Goal: Use online tool/utility: Utilize a website feature to perform a specific function

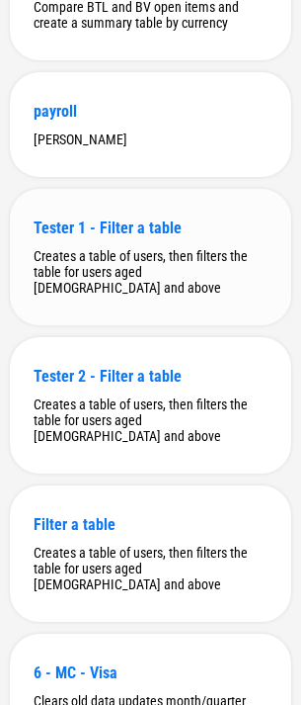
click at [198, 295] on div "Creates a table of users, then filters the table for users aged [DEMOGRAPHIC_DA…" at bounding box center [151, 271] width 234 height 47
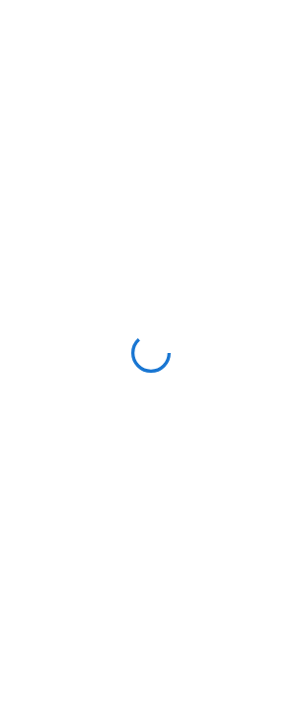
scroll to position [0, 0]
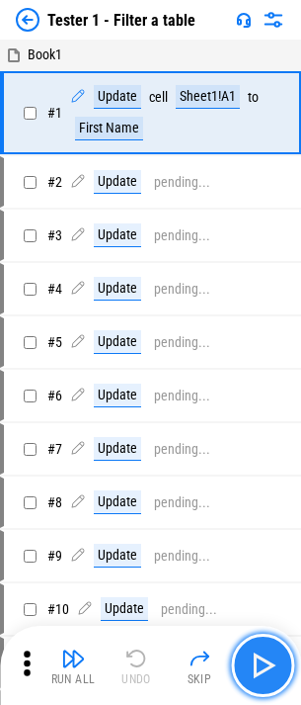
click at [272, 668] on img "button" at bounding box center [263, 665] width 32 height 32
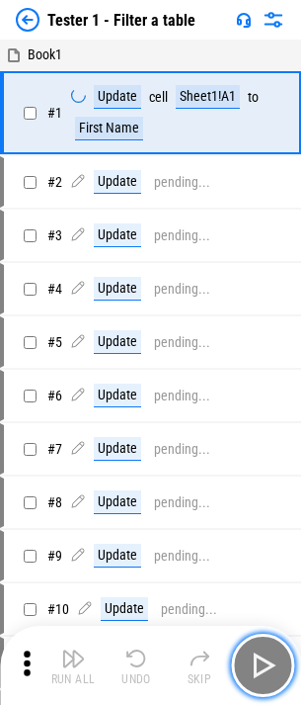
click at [272, 667] on img "button" at bounding box center [263, 665] width 32 height 32
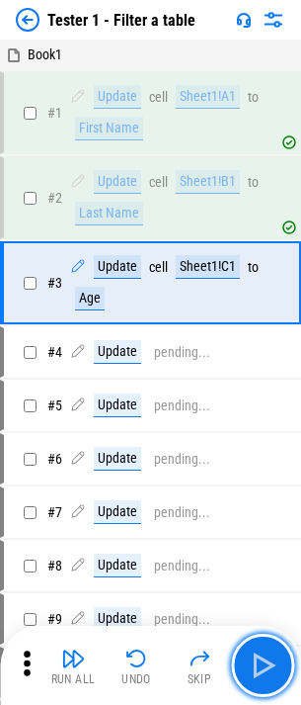
click at [272, 667] on img "button" at bounding box center [263, 665] width 32 height 32
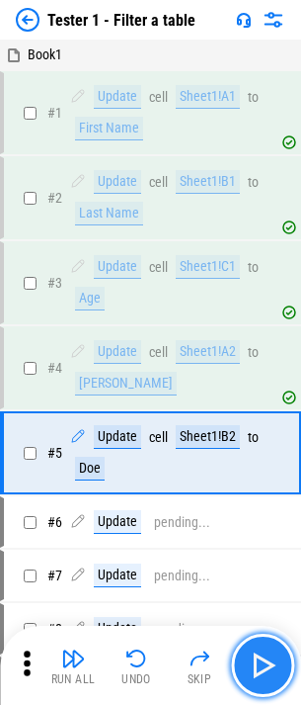
click at [261, 658] on img "button" at bounding box center [263, 665] width 32 height 32
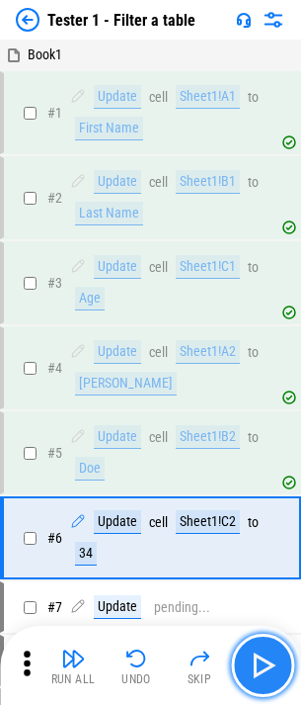
click at [261, 658] on img "button" at bounding box center [263, 665] width 32 height 32
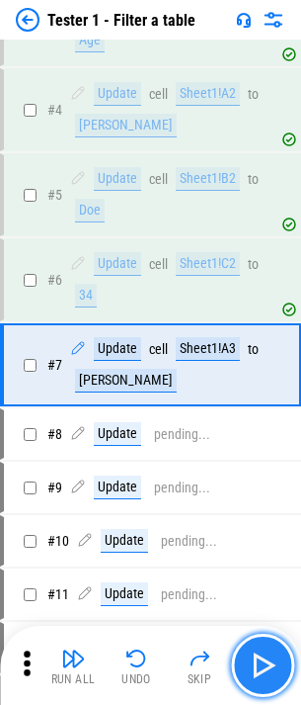
click at [261, 658] on img "button" at bounding box center [263, 665] width 32 height 32
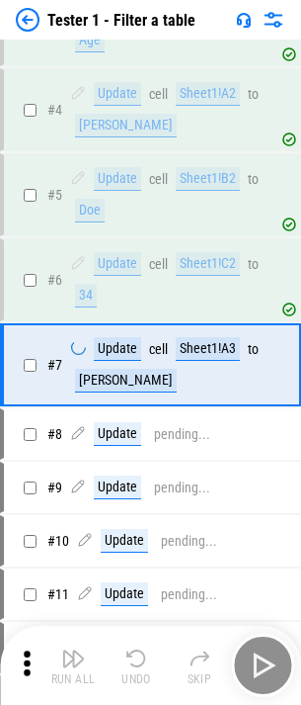
scroll to position [271, 0]
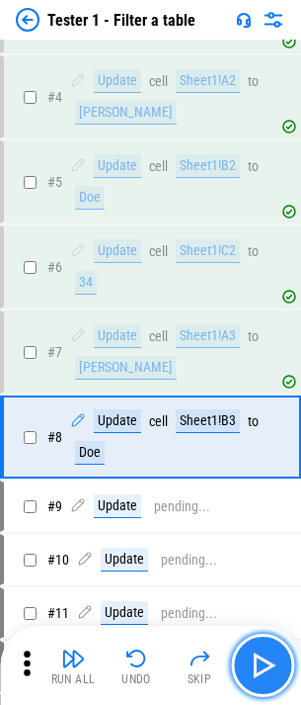
click at [261, 658] on img "button" at bounding box center [263, 665] width 32 height 32
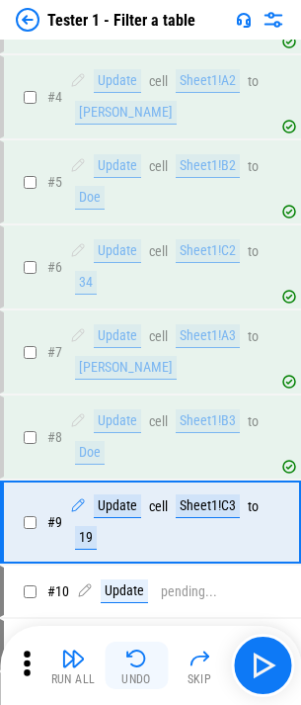
click at [140, 660] on img "button" at bounding box center [137, 658] width 24 height 24
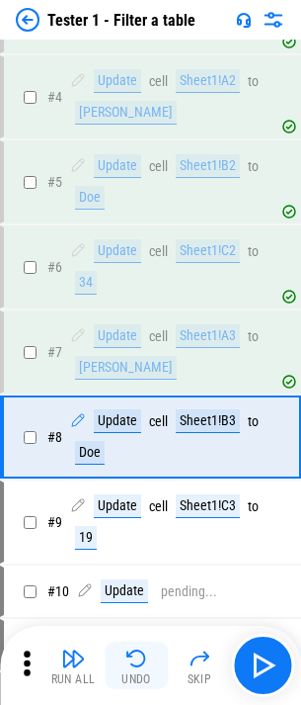
click at [140, 660] on img "button" at bounding box center [137, 658] width 24 height 24
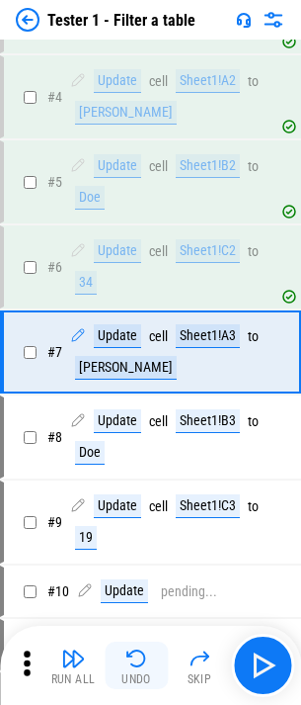
click at [140, 660] on img "button" at bounding box center [137, 658] width 24 height 24
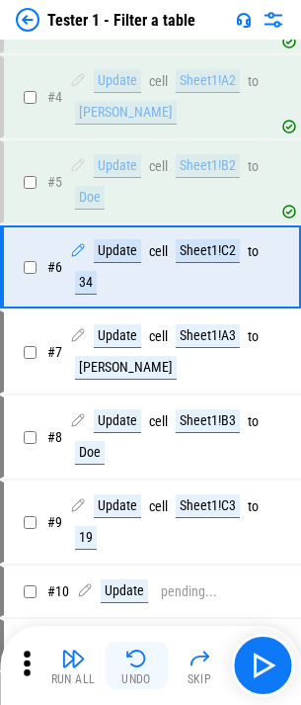
click at [140, 660] on img "button" at bounding box center [137, 658] width 24 height 24
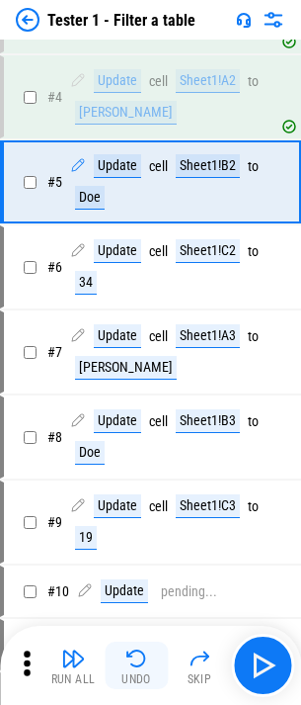
click at [140, 660] on img "button" at bounding box center [137, 658] width 24 height 24
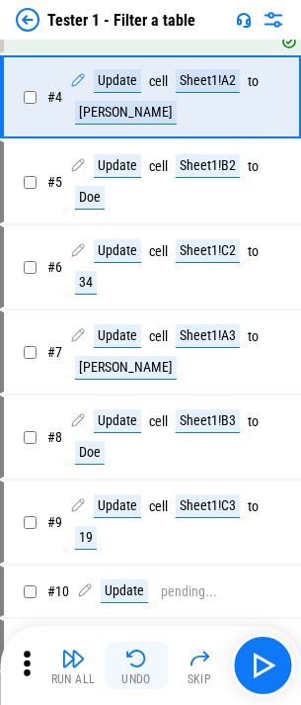
click at [140, 660] on img "button" at bounding box center [137, 658] width 24 height 24
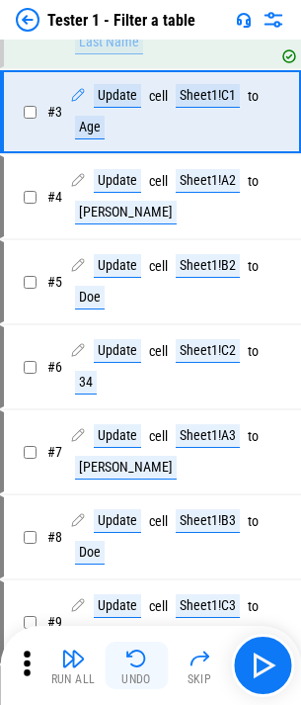
click at [140, 660] on img "button" at bounding box center [137, 658] width 24 height 24
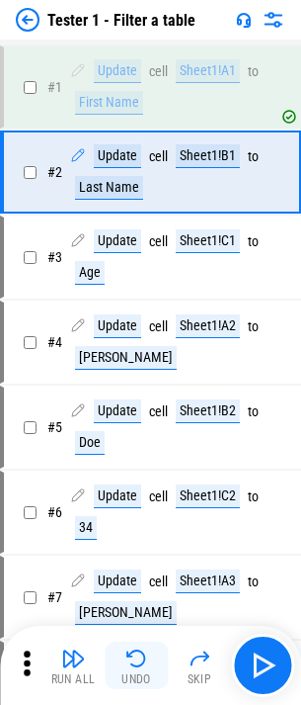
click at [158, 671] on button "Undo" at bounding box center [136, 664] width 63 height 47
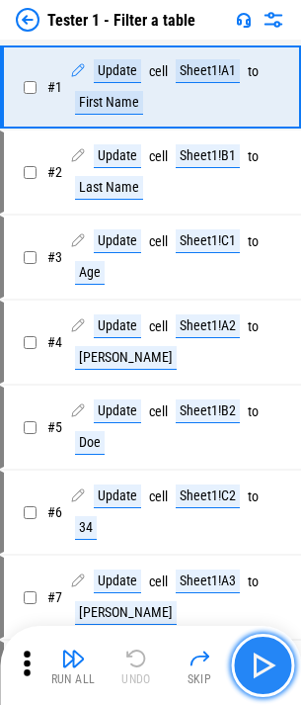
click at [249, 670] on img "button" at bounding box center [263, 665] width 32 height 32
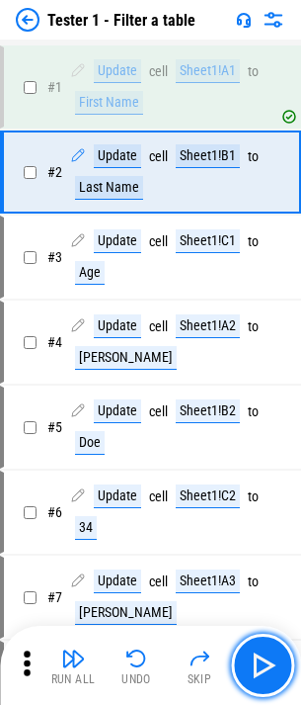
click at [290, 660] on button "button" at bounding box center [262, 664] width 63 height 63
